Goal: Task Accomplishment & Management: Use online tool/utility

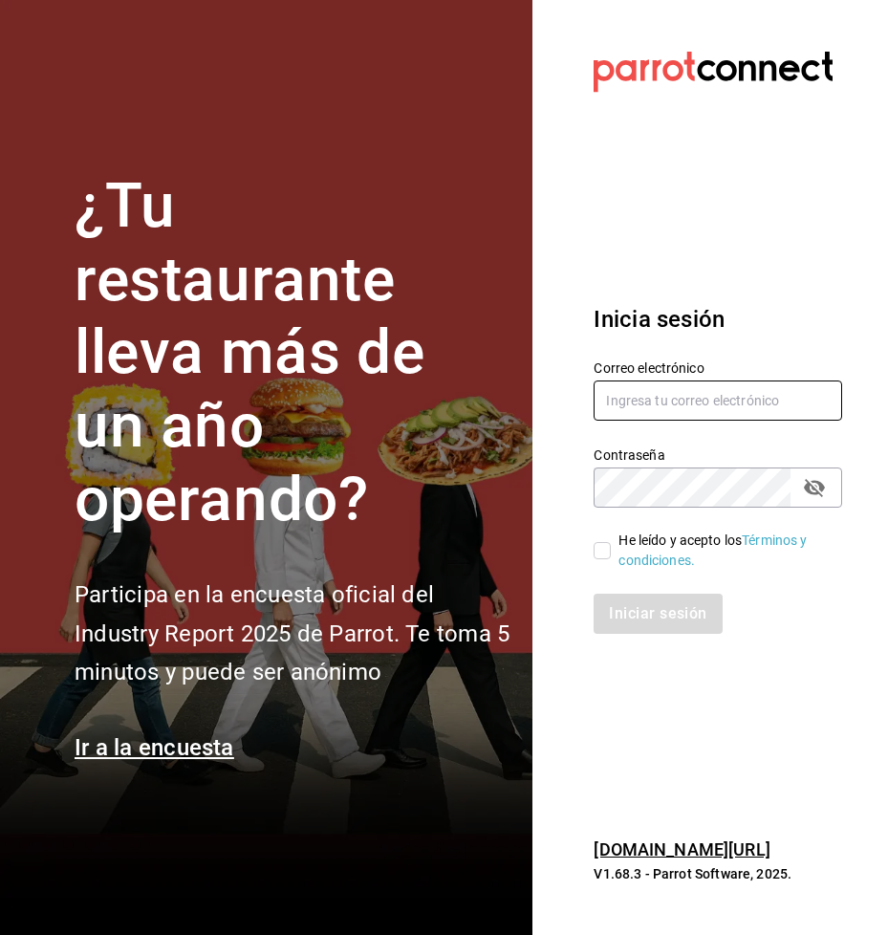
type input "rmsfs.com@gmail.com"
click at [597, 551] on input "He leído y acepto los Términos y condiciones." at bounding box center [601, 550] width 17 height 17
checkbox input "true"
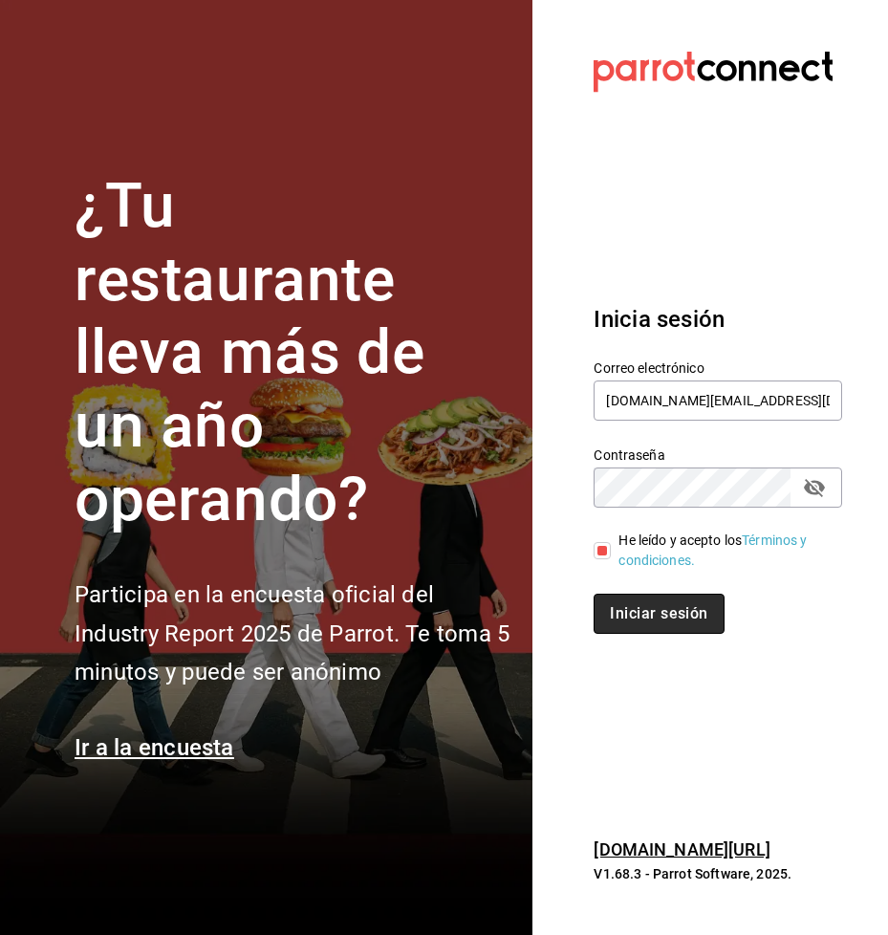
click at [637, 618] on button "Iniciar sesión" at bounding box center [658, 613] width 130 height 40
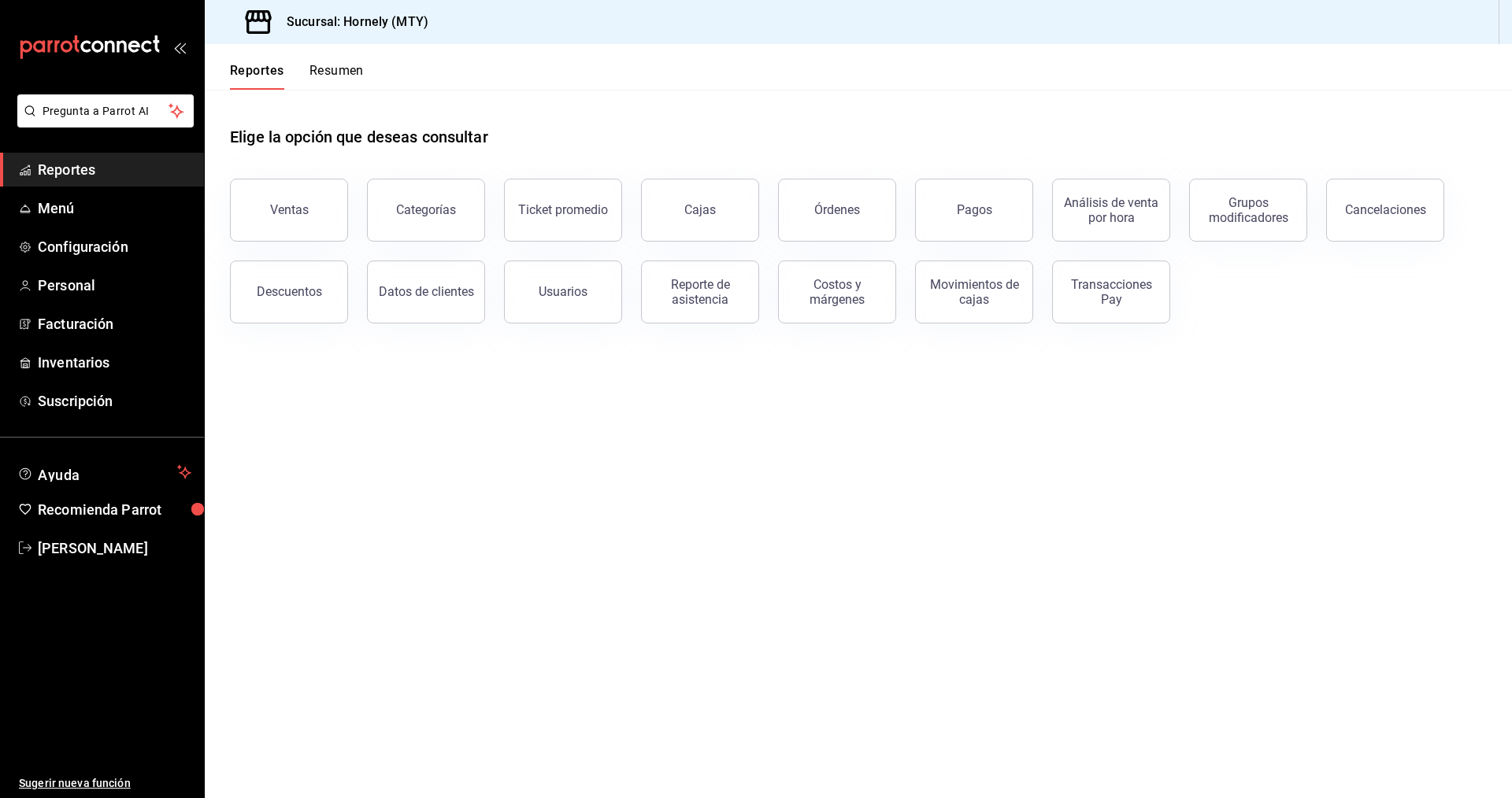
click at [283, 208] on div "Ventas" at bounding box center [289, 210] width 39 height 15
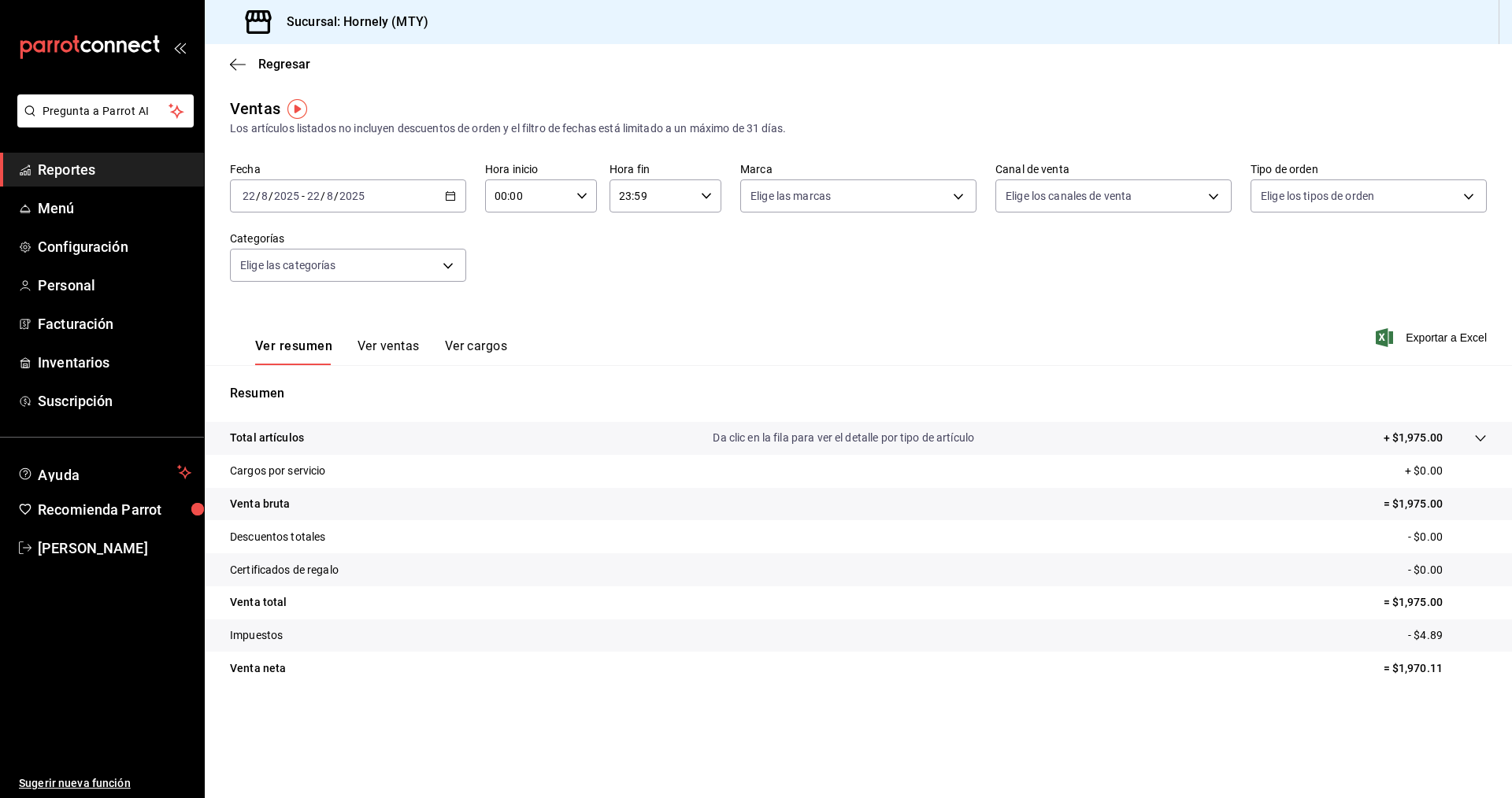
click at [255, 195] on input "22" at bounding box center [248, 195] width 14 height 12
click at [266, 279] on span "Ayer" at bounding box center [304, 279] width 122 height 16
click at [731, 436] on icon at bounding box center [1480, 438] width 12 height 12
click at [731, 436] on icon at bounding box center [1480, 438] width 10 height 7
click at [253, 196] on input "21" at bounding box center [248, 195] width 14 height 12
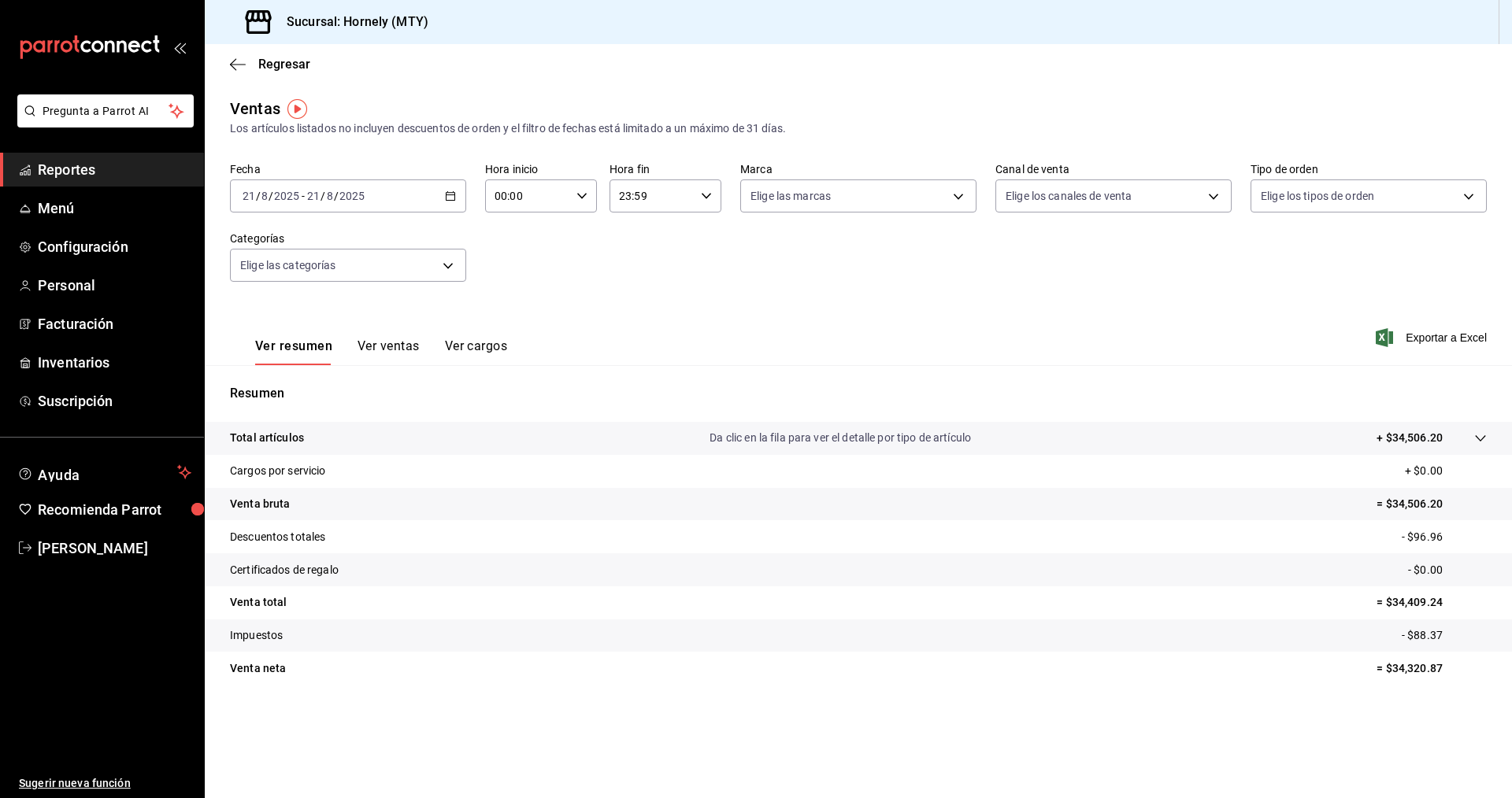
click at [452, 194] on icon "button" at bounding box center [450, 195] width 11 height 11
click at [286, 315] on span "Semana actual" at bounding box center [304, 315] width 122 height 16
click at [452, 195] on \(Stroke\) "button" at bounding box center [451, 194] width 9 height 1
click at [294, 390] on span "Rango de fechas" at bounding box center [304, 385] width 122 height 16
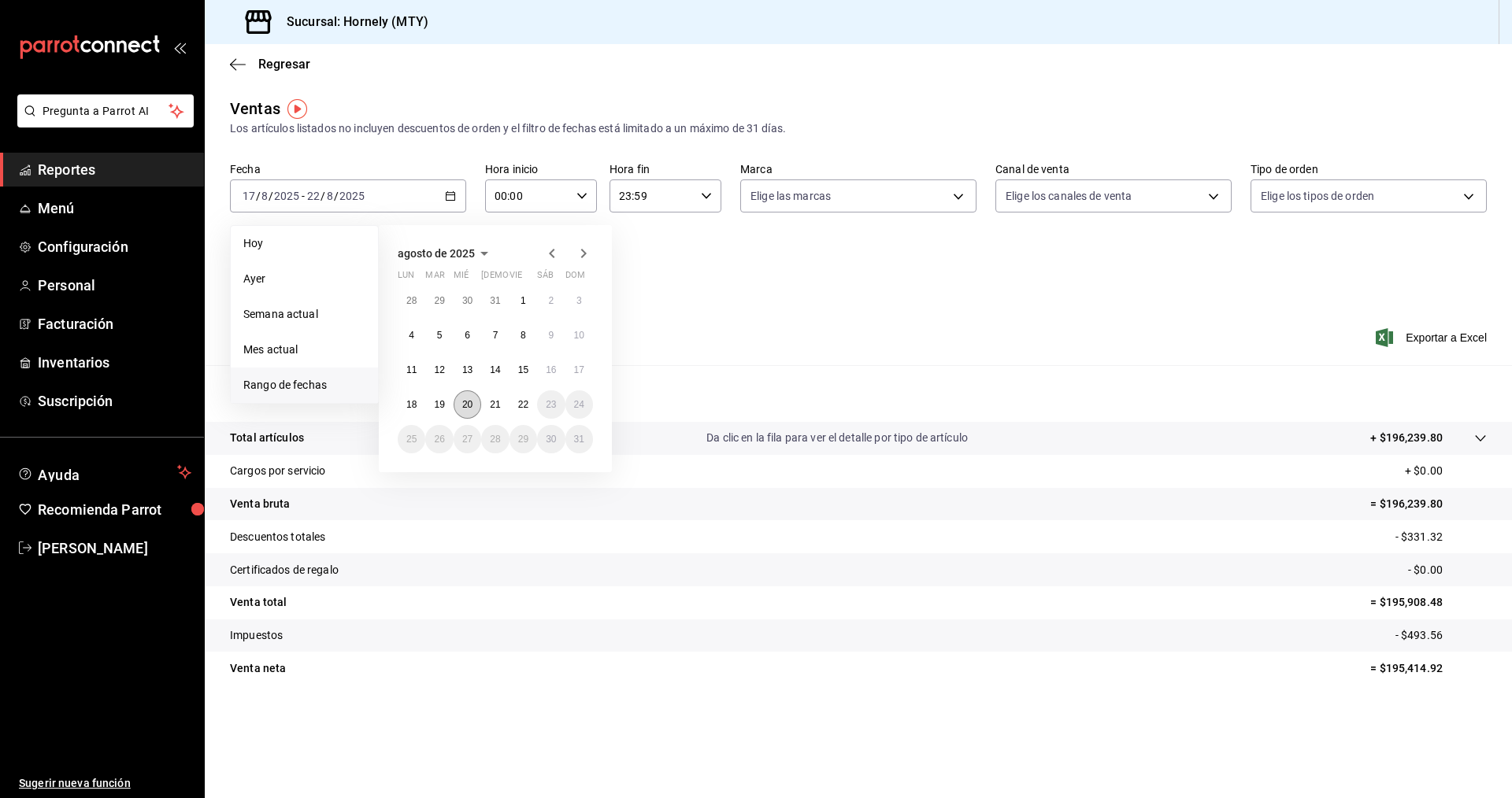
click at [466, 402] on abbr "20" at bounding box center [467, 404] width 10 height 11
click at [470, 404] on abbr "20" at bounding box center [467, 404] width 10 height 11
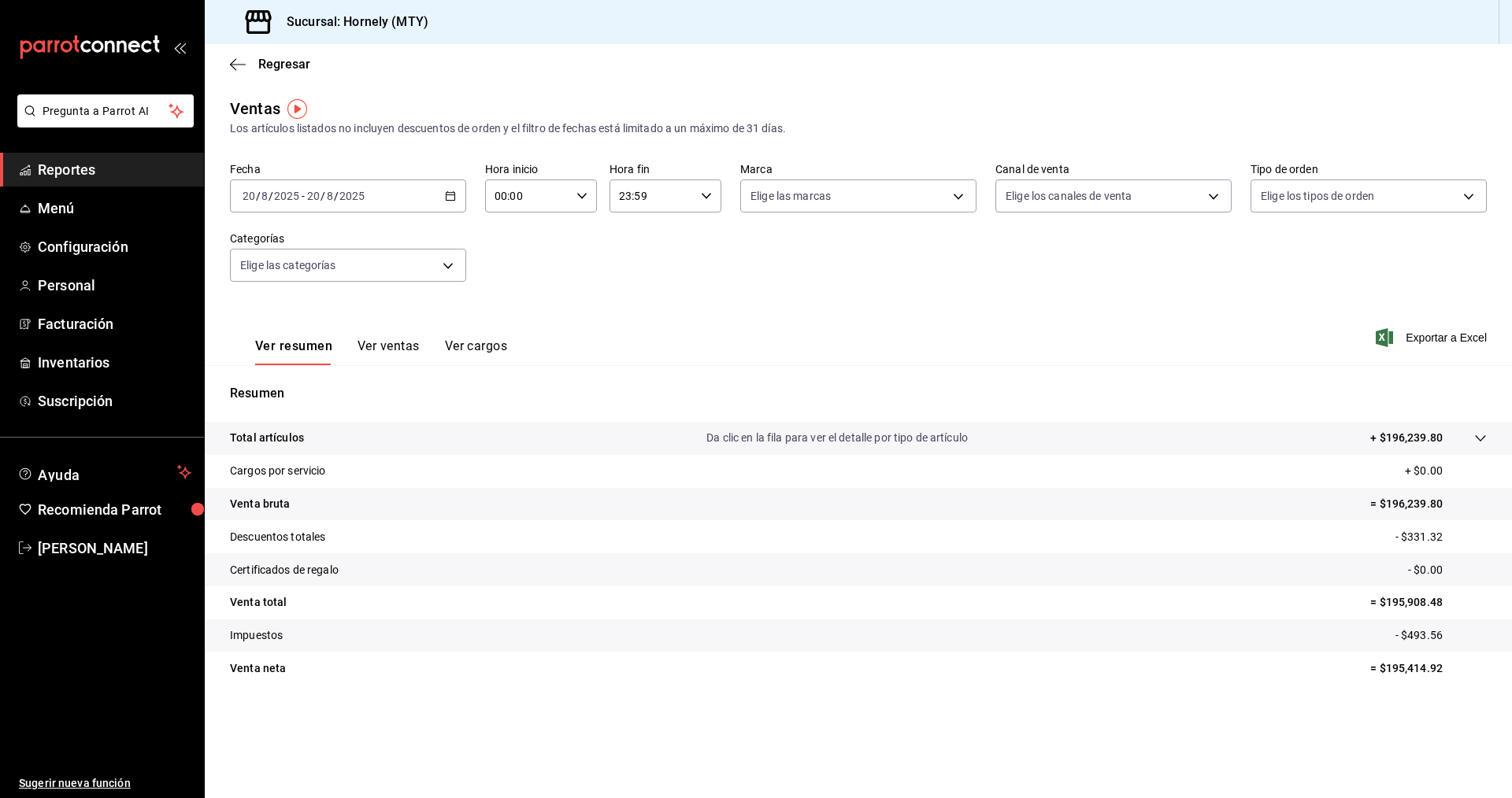
click at [470, 404] on div "Resumen Total artículos Da clic en la fila para ver el detalle por tipo de artí…" at bounding box center [858, 544] width 1307 height 320
click at [731, 194] on body "Pregunta a Parrot AI Reportes Menú Configuración Personal Facturación Inventari…" at bounding box center [756, 399] width 1512 height 798
click at [731, 307] on input "checkbox" at bounding box center [1012, 310] width 14 height 14
checkbox input "true"
type input "PARROT"
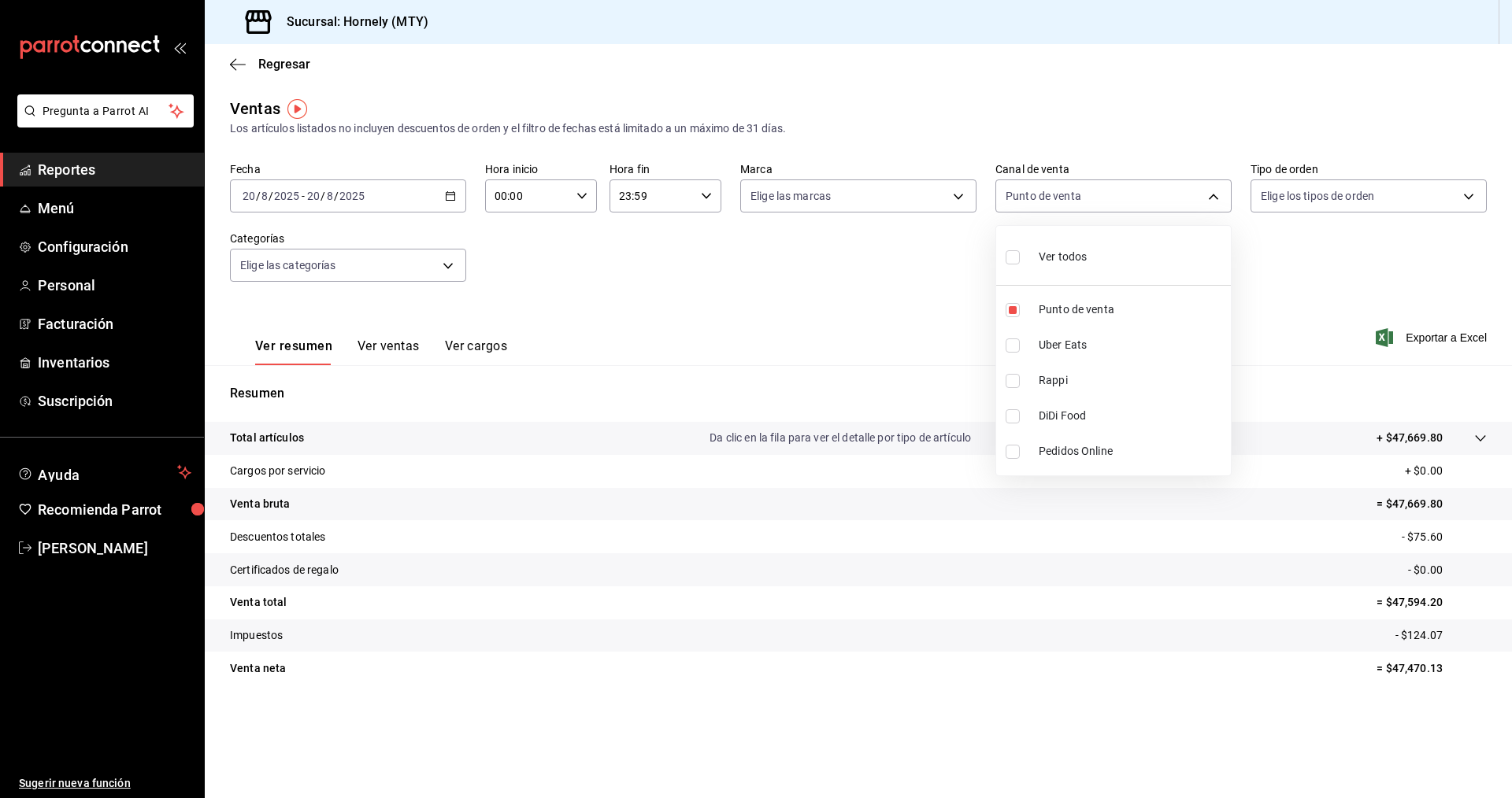
click at [731, 194] on div at bounding box center [756, 399] width 1512 height 798
click at [731, 194] on body "Pregunta a Parrot AI Reportes Menú Configuración Personal Facturación Inventari…" at bounding box center [756, 399] width 1512 height 798
click at [731, 264] on div at bounding box center [756, 399] width 1512 height 798
click at [731, 196] on body "Pregunta a Parrot AI Reportes Menú Configuración Personal Facturación Inventari…" at bounding box center [756, 399] width 1512 height 798
click at [670, 249] on div at bounding box center [756, 399] width 1512 height 798
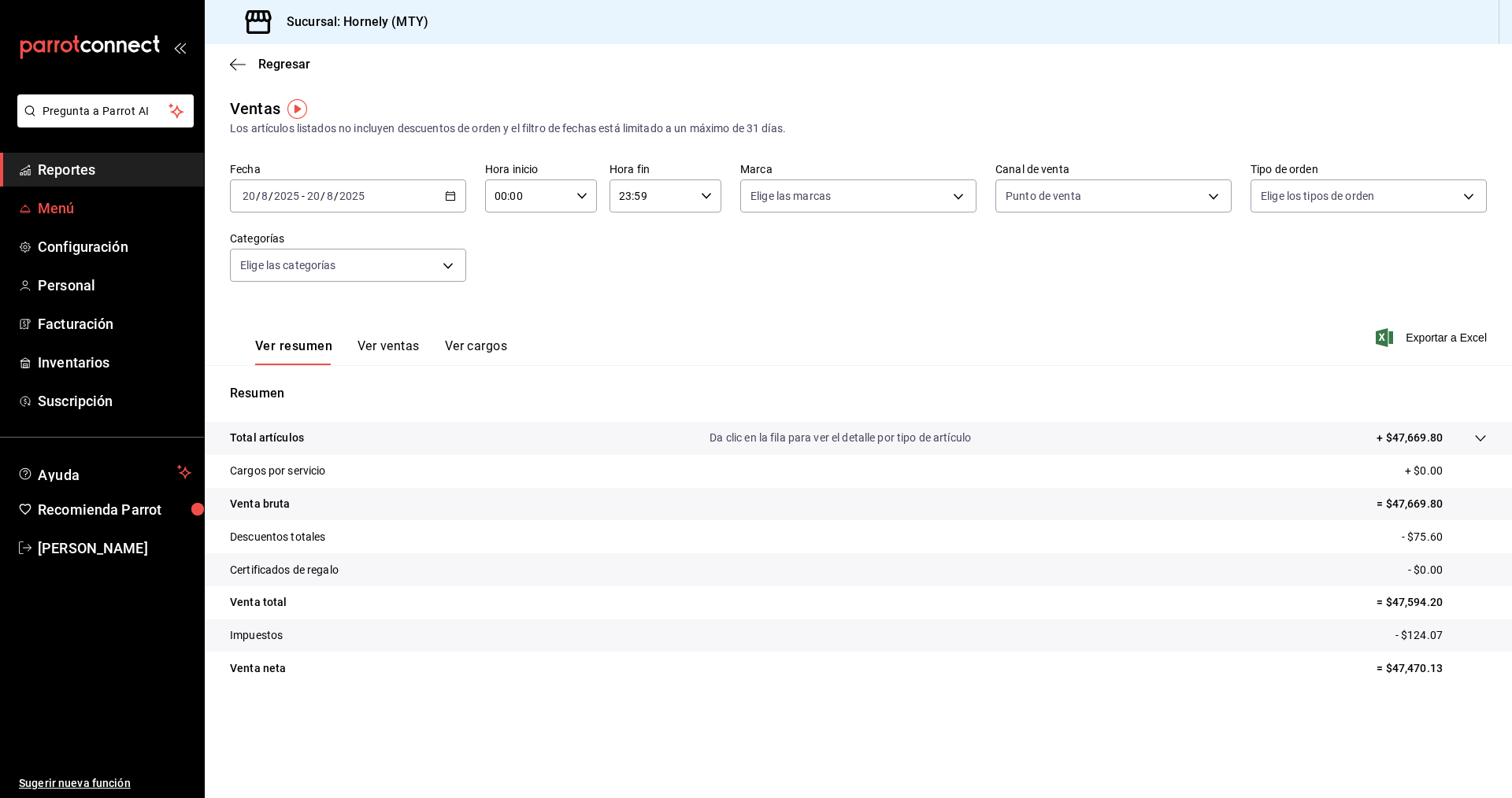
click at [55, 203] on span "Menú" at bounding box center [115, 208] width 153 height 21
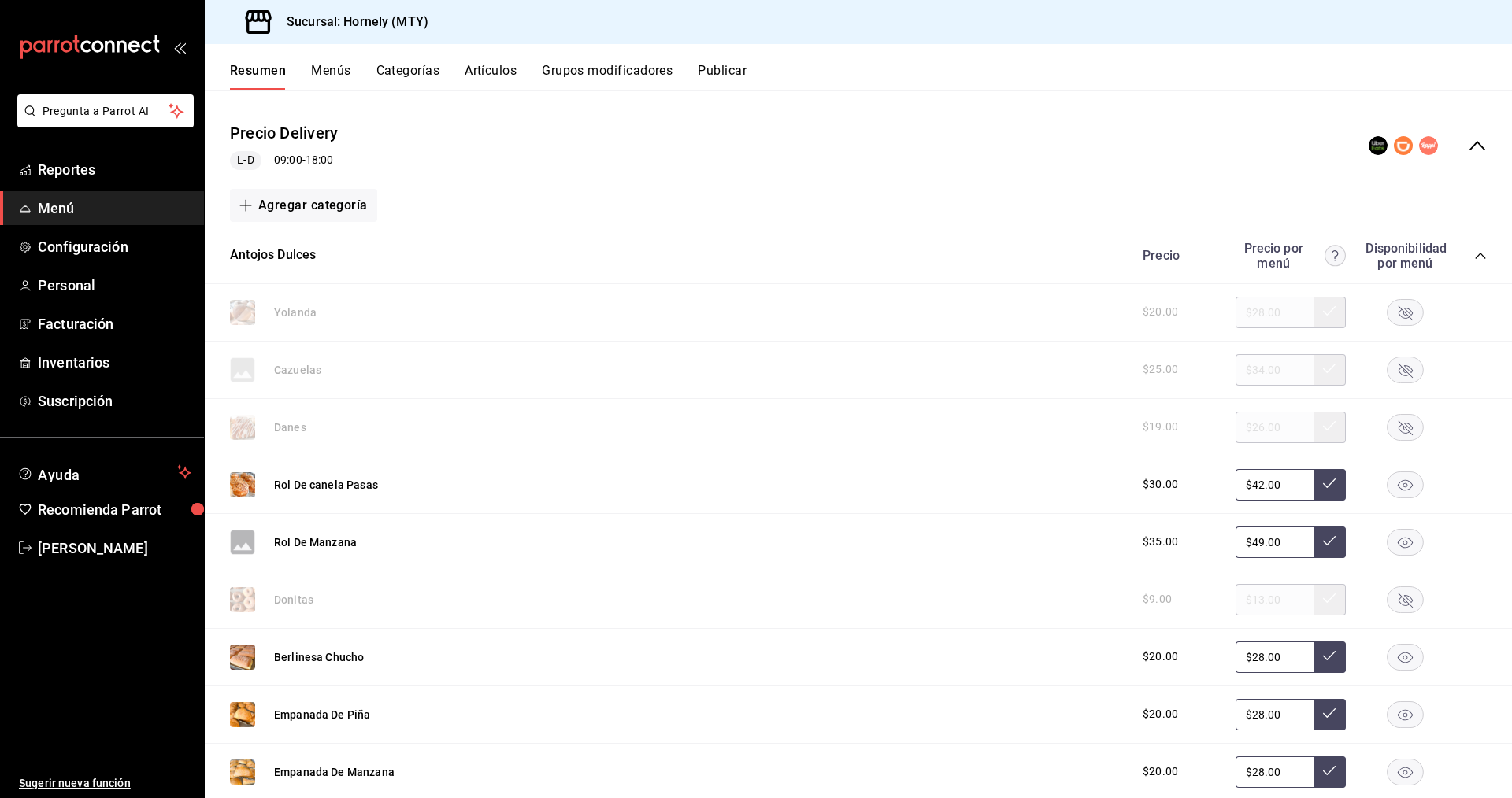
scroll to position [157, 0]
